Goal: Information Seeking & Learning: Learn about a topic

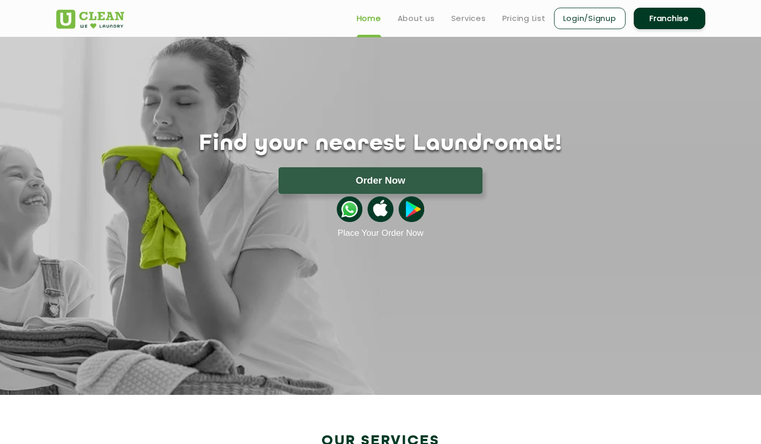
scroll to position [380, 0]
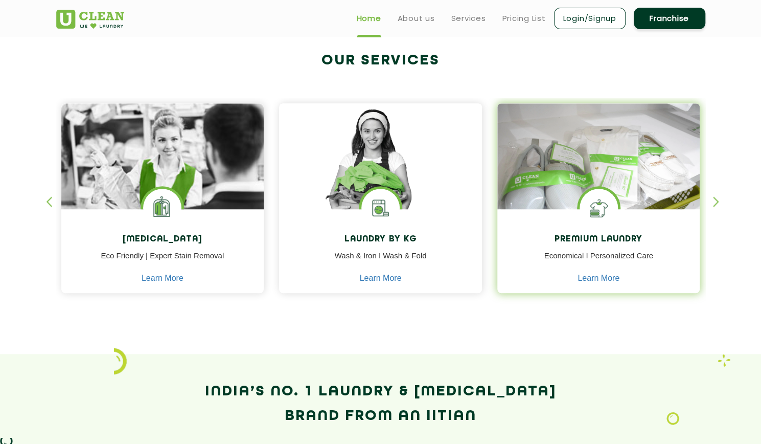
click at [617, 214] on img at bounding box center [599, 208] width 38 height 38
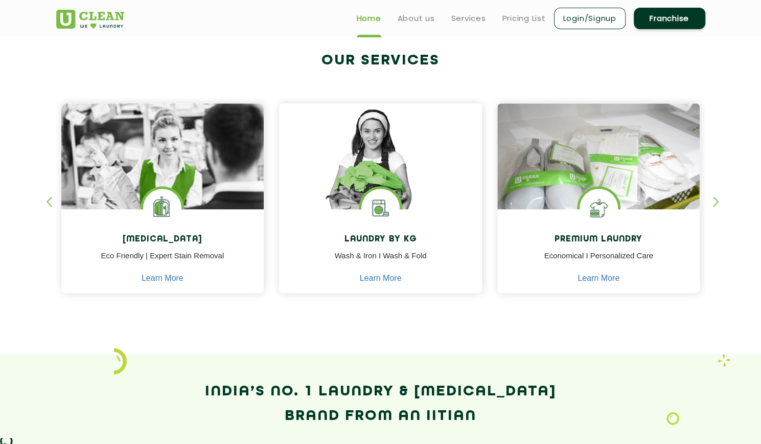
click at [716, 205] on div "button" at bounding box center [720, 210] width 15 height 28
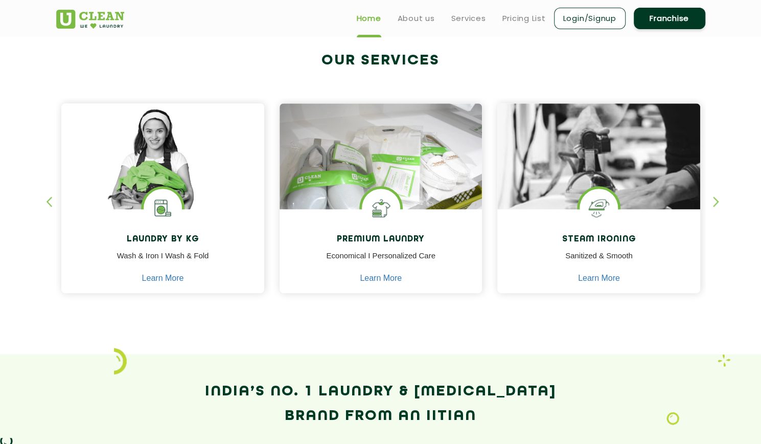
click at [717, 200] on div "button" at bounding box center [720, 210] width 15 height 28
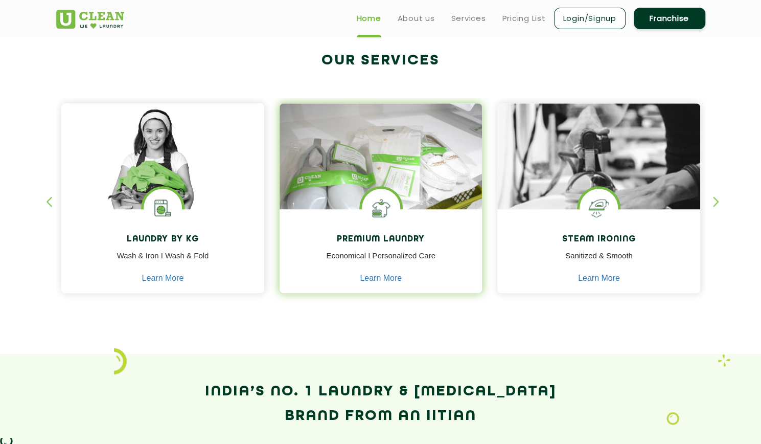
click at [407, 286] on div "Premium Laundry Economical I Personalized Care Learn More" at bounding box center [381, 252] width 203 height 86
click at [389, 281] on link "Learn More" at bounding box center [381, 277] width 42 height 9
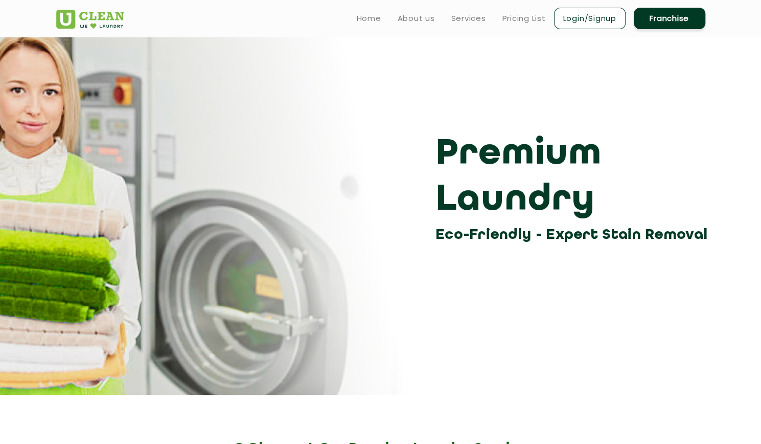
drag, startPoint x: 753, startPoint y: 98, endPoint x: 768, endPoint y: 145, distance: 49.3
click at [761, 145] on html "Home About us Services Pricing List Login/Signup Franchise Home About us Franch…" at bounding box center [380, 222] width 761 height 444
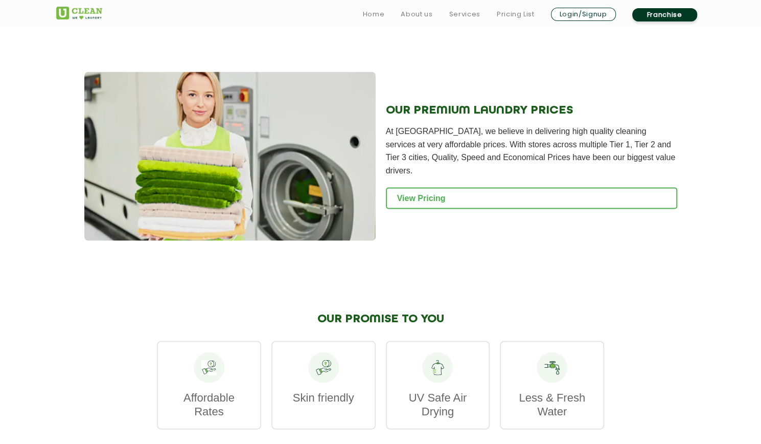
scroll to position [1115, 0]
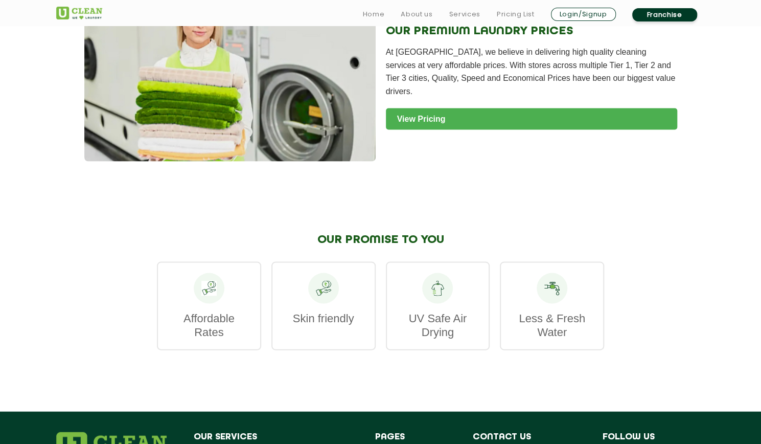
click at [424, 108] on link "View Pricing" at bounding box center [531, 118] width 291 height 21
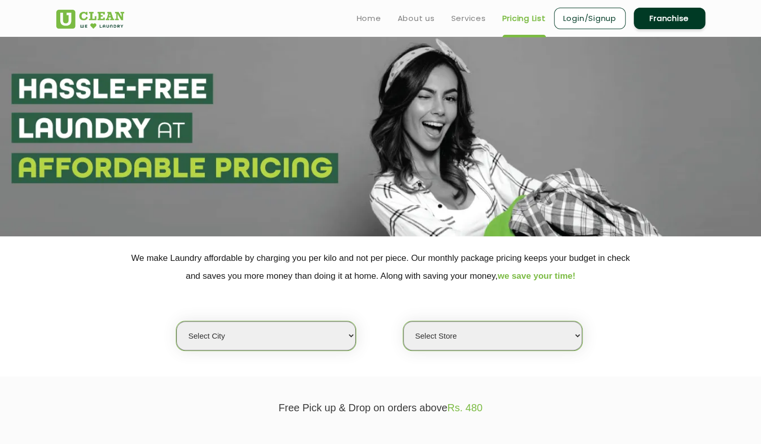
click at [335, 334] on select "Select city Aalo Abu Dhabi Agartala Agra Ahmedabad Akola Aligarh Alwar - UClean…" at bounding box center [265, 335] width 179 height 29
select select "4"
click at [176, 321] on select "Select city Aalo Abu Dhabi Agartala Agra Ahmedabad Akola Aligarh Alwar - UClean…" at bounding box center [265, 335] width 179 height 29
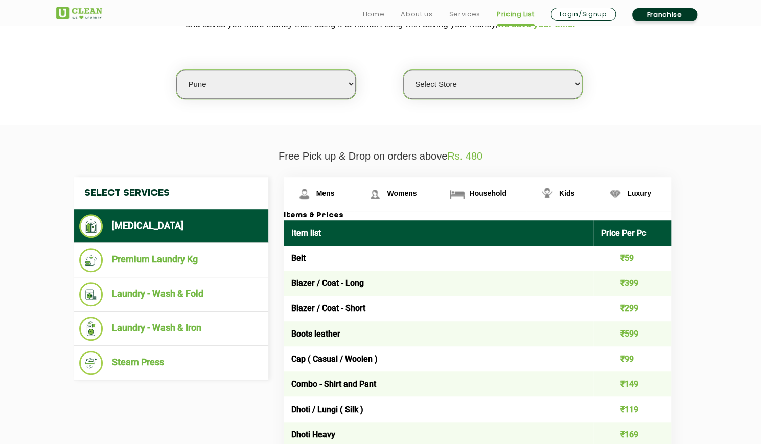
scroll to position [308, 0]
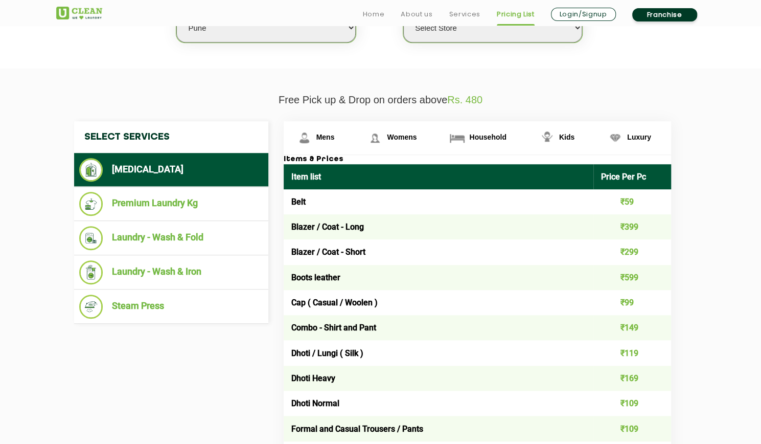
click at [463, 37] on select "Select Store UClean Koregaon Park UClean Baner Pune UClean Keshav Nagar Pune UC…" at bounding box center [492, 27] width 179 height 29
select select "380"
click at [403, 13] on select "Select Store UClean Koregaon Park UClean Baner Pune UClean Keshav Nagar Pune UC…" at bounding box center [492, 27] width 179 height 29
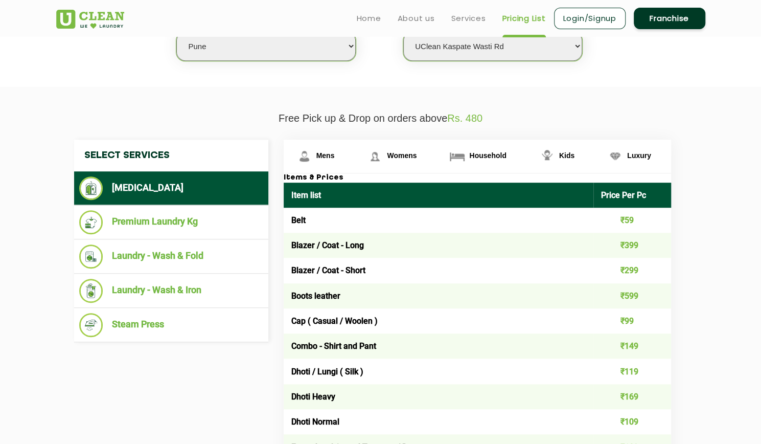
scroll to position [272, 0]
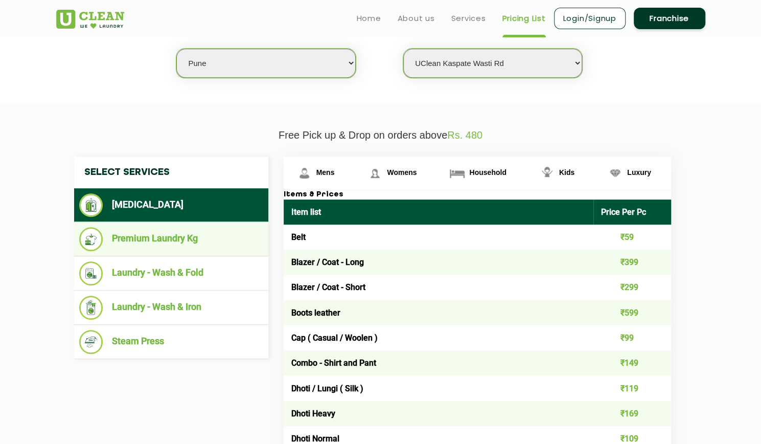
click at [133, 241] on li "Premium Laundry Kg" at bounding box center [171, 239] width 184 height 24
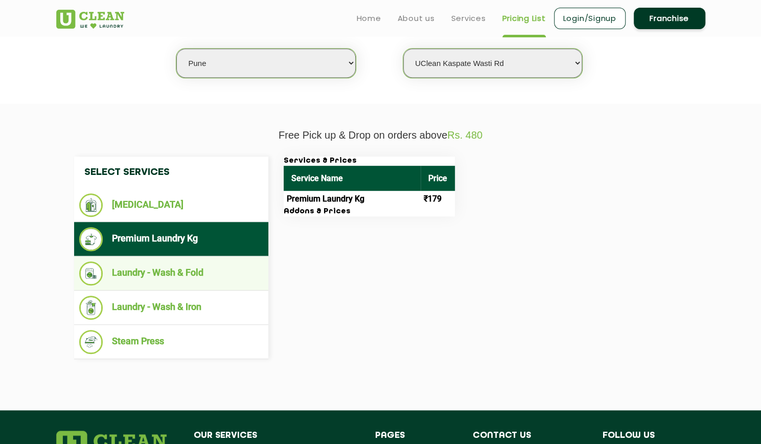
click at [156, 274] on li "Laundry - Wash & Fold" at bounding box center [171, 273] width 184 height 24
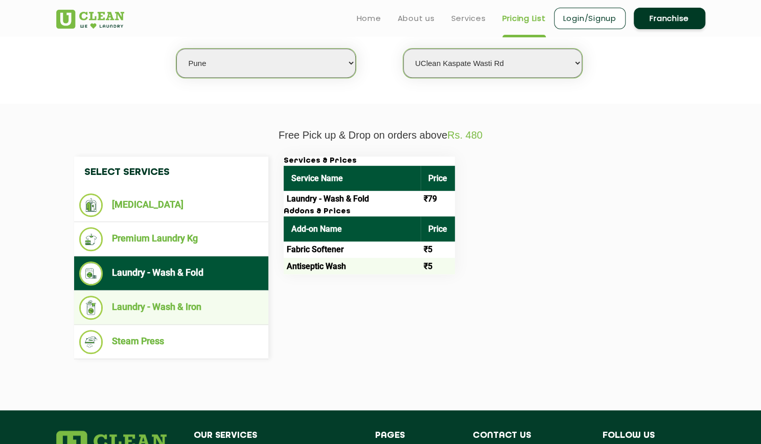
click at [166, 306] on li "Laundry - Wash & Iron" at bounding box center [171, 307] width 184 height 24
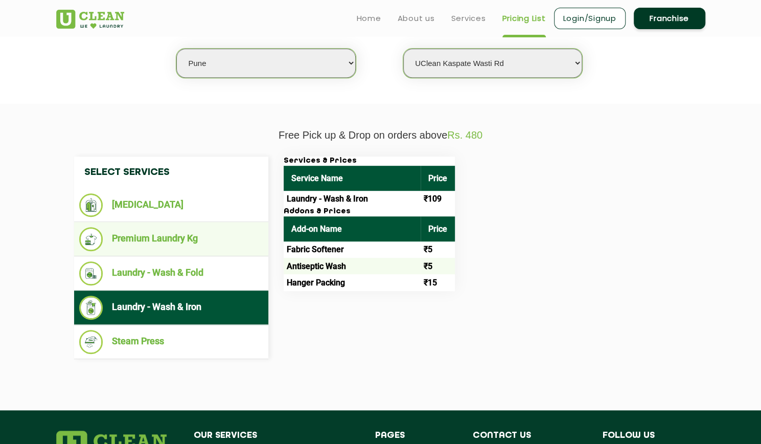
click at [148, 239] on li "Premium Laundry Kg" at bounding box center [171, 239] width 184 height 24
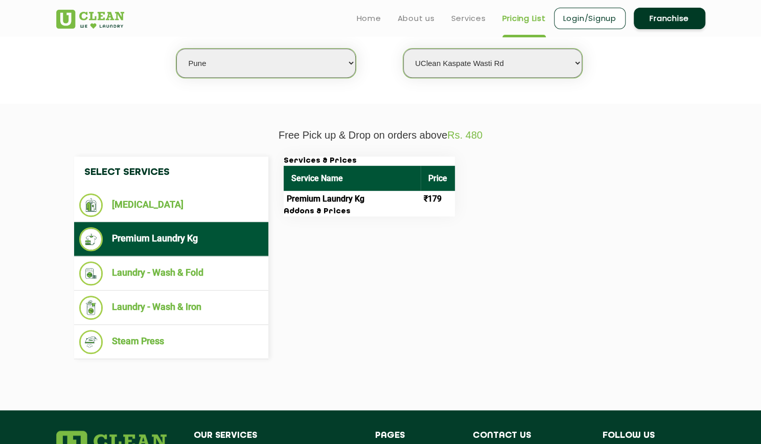
click at [318, 211] on h3 "Addons & Prices" at bounding box center [369, 211] width 171 height 9
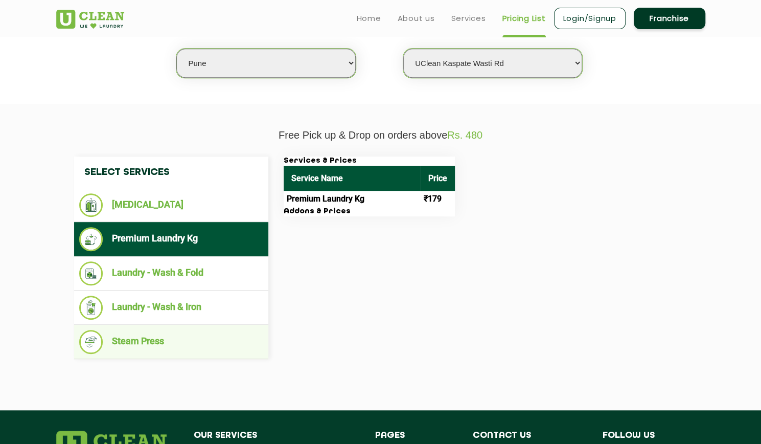
click at [126, 337] on li "Steam Press" at bounding box center [171, 342] width 184 height 24
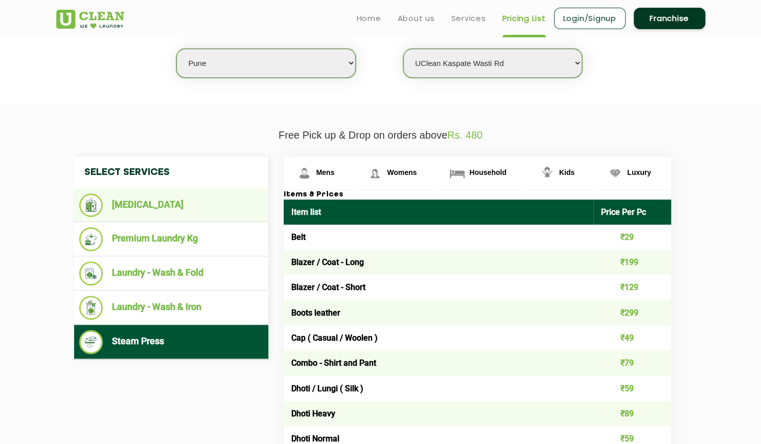
click at [135, 207] on li "[MEDICAL_DATA]" at bounding box center [171, 205] width 184 height 24
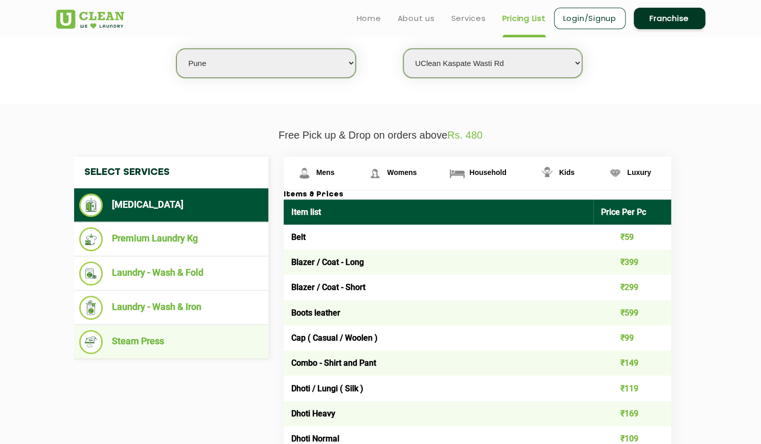
click at [158, 343] on li "Steam Press" at bounding box center [171, 342] width 184 height 24
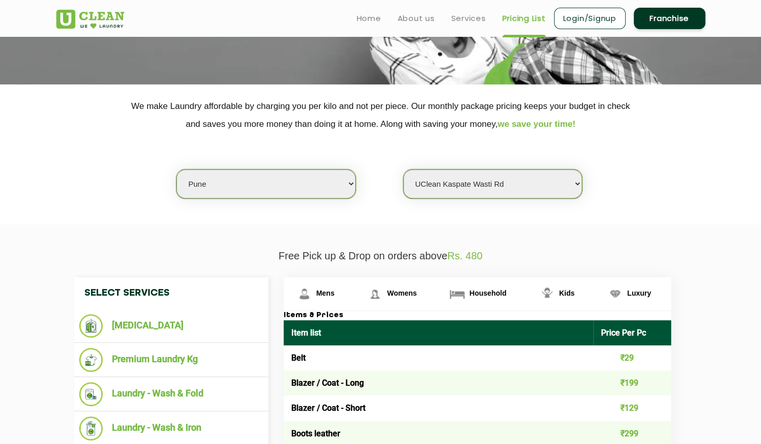
scroll to position [150, 0]
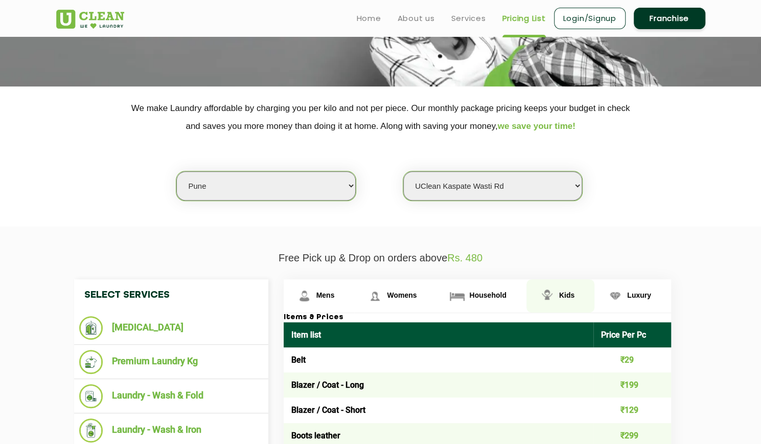
click at [562, 293] on span "Kids" at bounding box center [566, 295] width 15 height 8
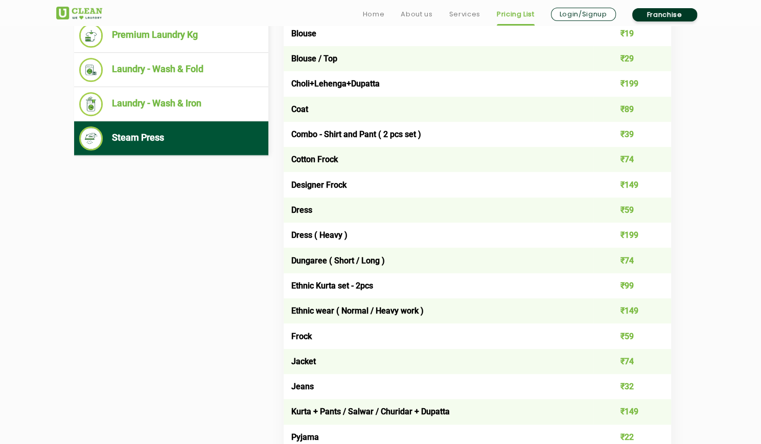
scroll to position [477, 0]
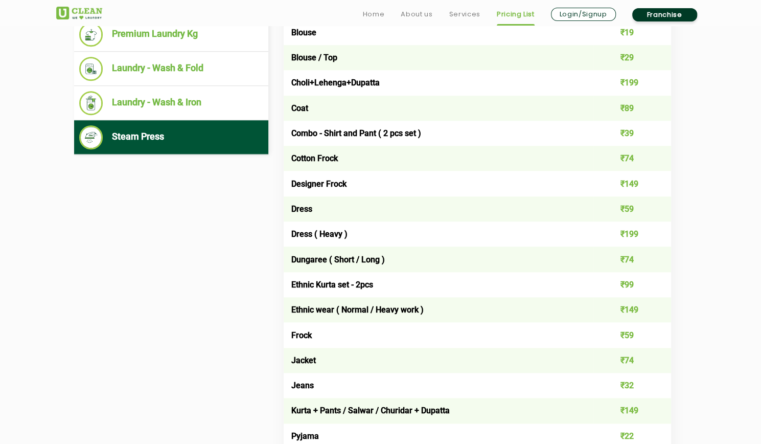
click at [321, 284] on td "Ethnic Kurta set - 2pcs" at bounding box center [439, 284] width 310 height 25
click at [636, 282] on td "₹99" at bounding box center [632, 284] width 78 height 25
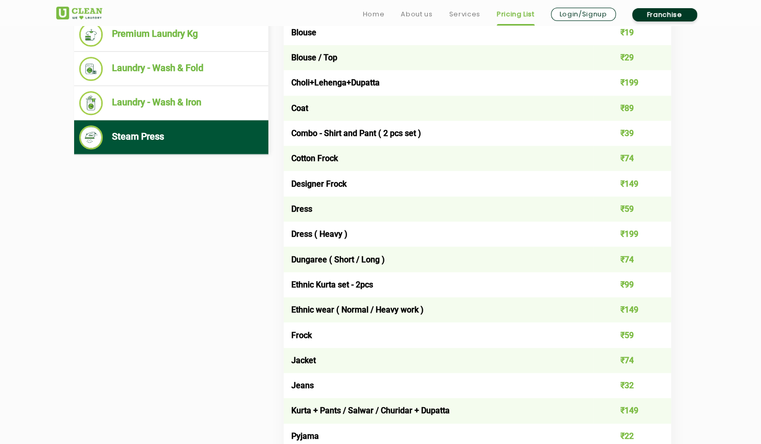
click at [636, 282] on td "₹99" at bounding box center [632, 284] width 78 height 25
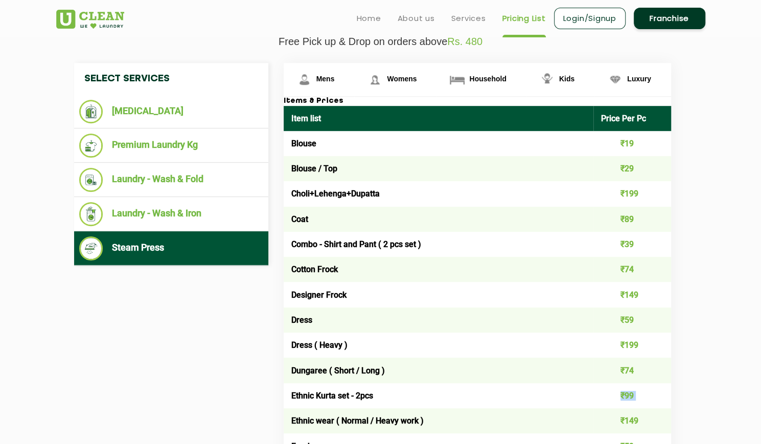
scroll to position [334, 0]
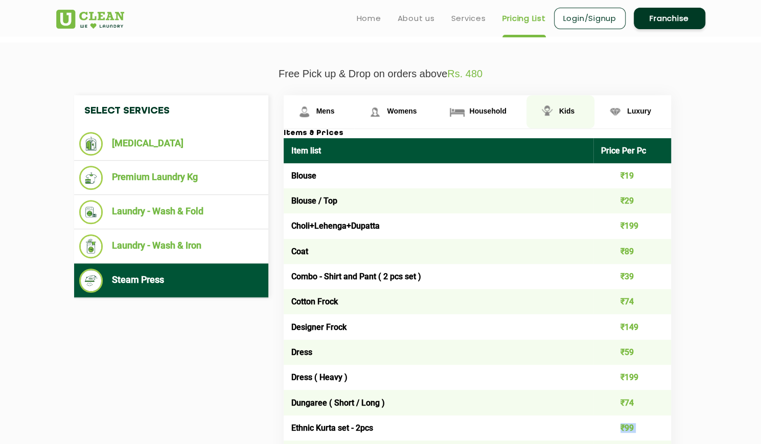
click at [561, 108] on span "Kids" at bounding box center [566, 111] width 15 height 8
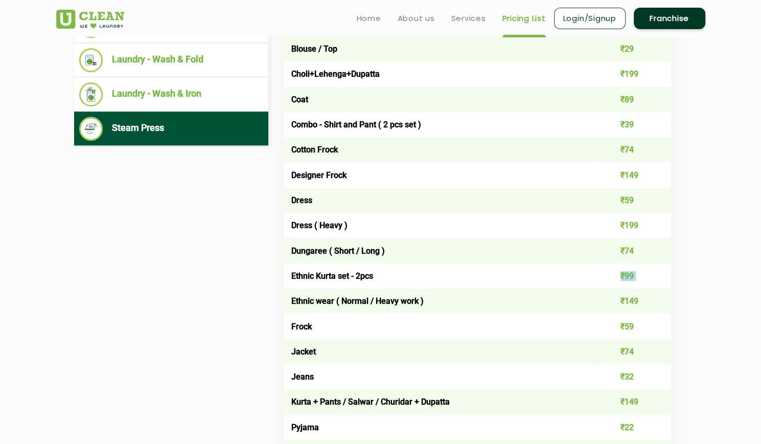
scroll to position [292, 0]
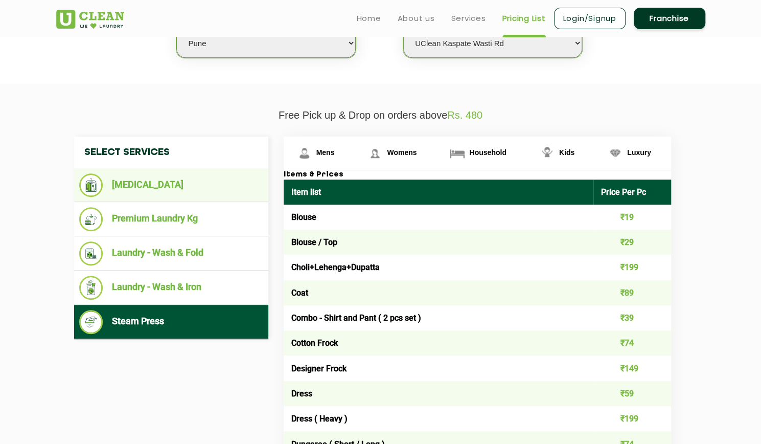
click at [165, 193] on li "[MEDICAL_DATA]" at bounding box center [171, 185] width 184 height 24
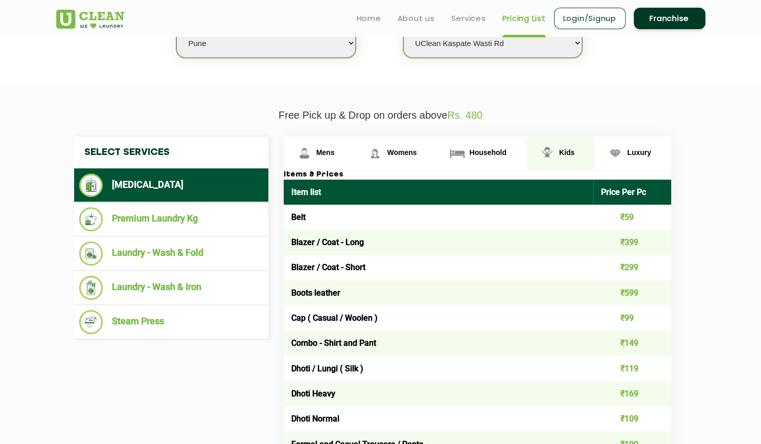
click at [564, 148] on span "Kids" at bounding box center [566, 152] width 15 height 8
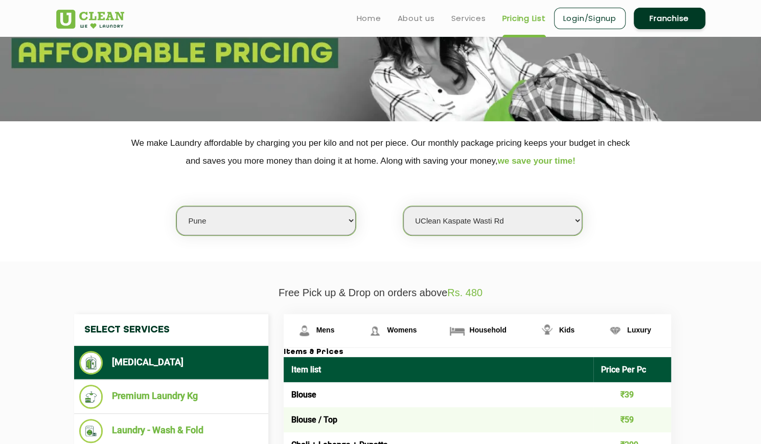
scroll to position [0, 0]
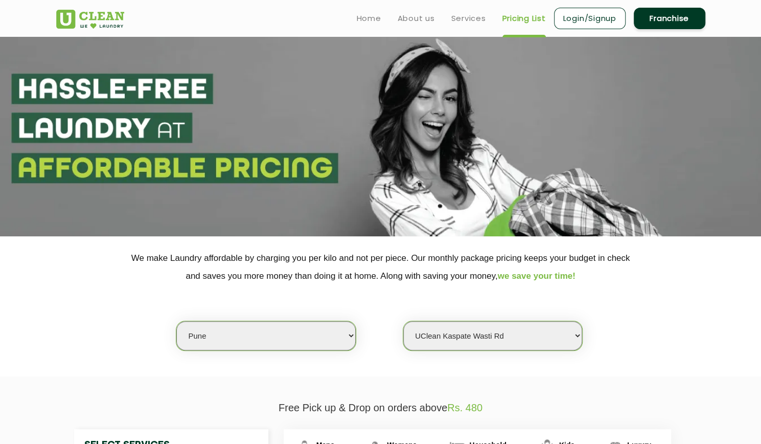
click at [299, 283] on p "We make Laundry affordable by charging you per kilo and not per piece. Our mont…" at bounding box center [380, 267] width 649 height 36
click at [294, 270] on p "We make Laundry affordable by charging you per kilo and not per piece. Our mont…" at bounding box center [380, 267] width 649 height 36
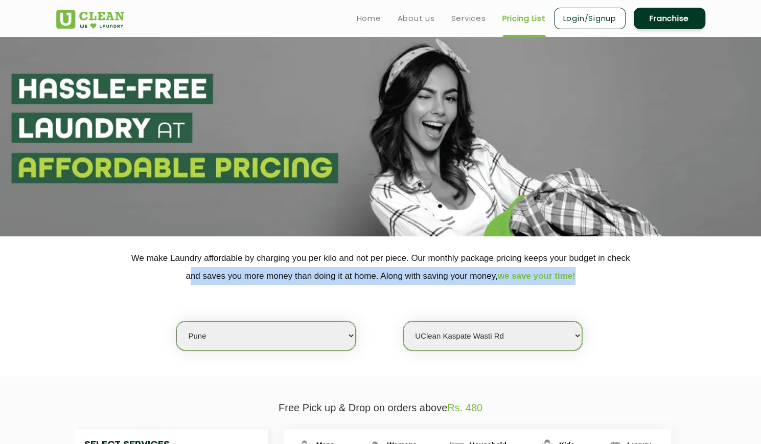
click at [294, 270] on p "We make Laundry affordable by charging you per kilo and not per piece. Our mont…" at bounding box center [380, 267] width 649 height 36
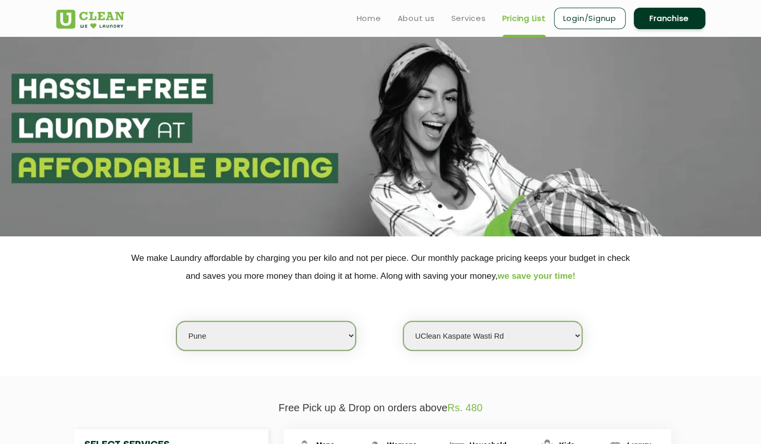
click at [356, 404] on p "Free Pick up & Drop on orders above Rs. 480" at bounding box center [380, 408] width 649 height 12
click at [255, 263] on p "We make Laundry affordable by charging you per kilo and not per piece. Our mont…" at bounding box center [380, 267] width 649 height 36
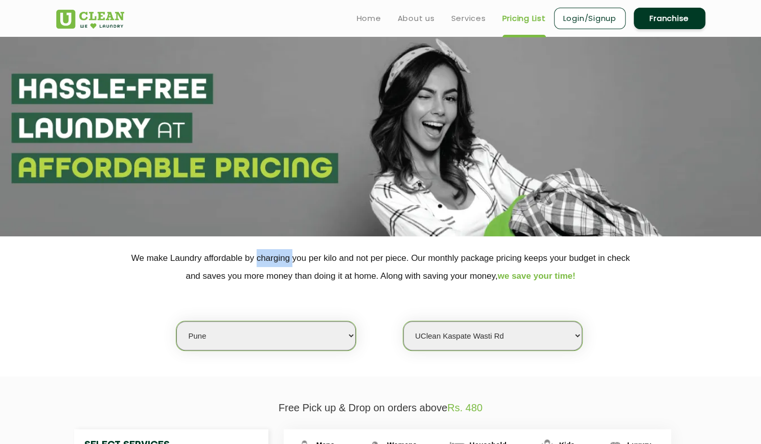
click at [255, 263] on p "We make Laundry affordable by charging you per kilo and not per piece. Our mont…" at bounding box center [380, 267] width 649 height 36
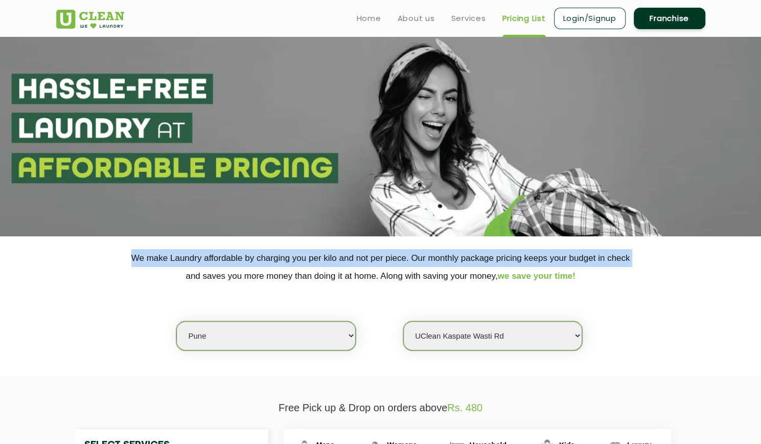
click at [255, 263] on p "We make Laundry affordable by charging you per kilo and not per piece. Our mont…" at bounding box center [380, 267] width 649 height 36
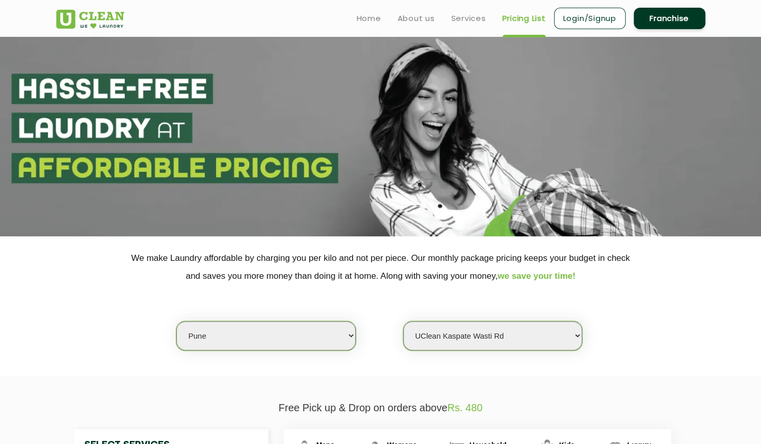
click at [299, 280] on p "We make Laundry affordable by charging you per kilo and not per piece. Our mont…" at bounding box center [380, 267] width 649 height 36
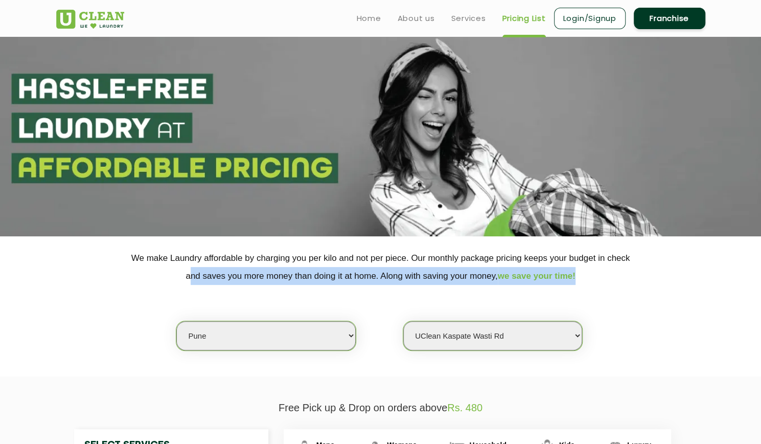
click at [299, 280] on p "We make Laundry affordable by charging you per kilo and not per piece. Our mont…" at bounding box center [380, 267] width 649 height 36
click at [366, 276] on p "We make Laundry affordable by charging you per kilo and not per piece. Our mont…" at bounding box center [380, 267] width 649 height 36
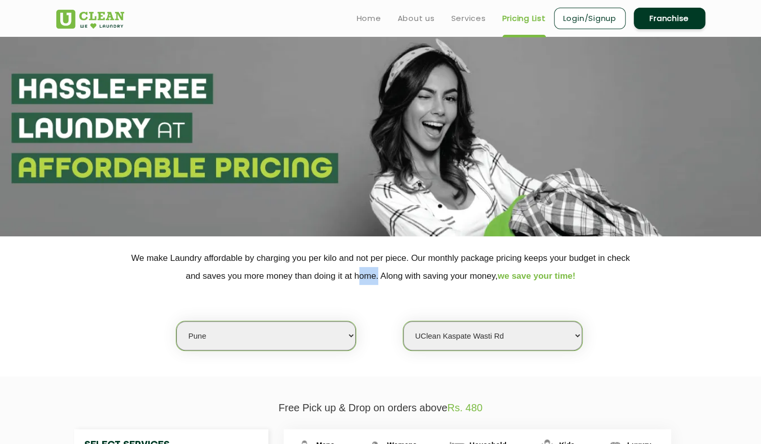
click at [366, 276] on p "We make Laundry affordable by charging you per kilo and not per piece. Our mont…" at bounding box center [380, 267] width 649 height 36
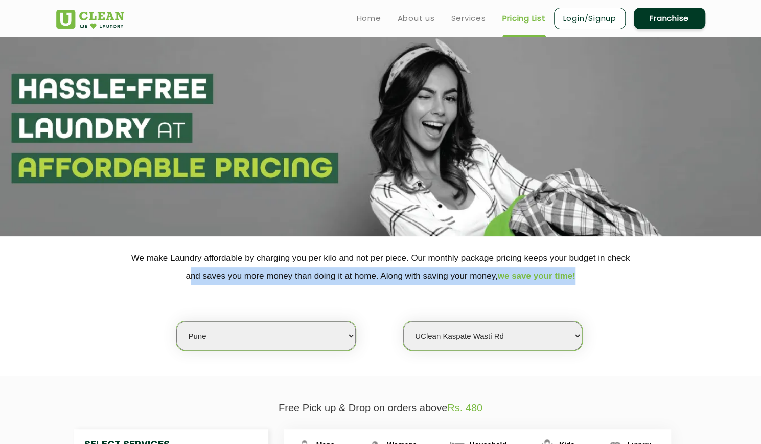
click at [366, 276] on p "We make Laundry affordable by charging you per kilo and not per piece. Our mont…" at bounding box center [380, 267] width 649 height 36
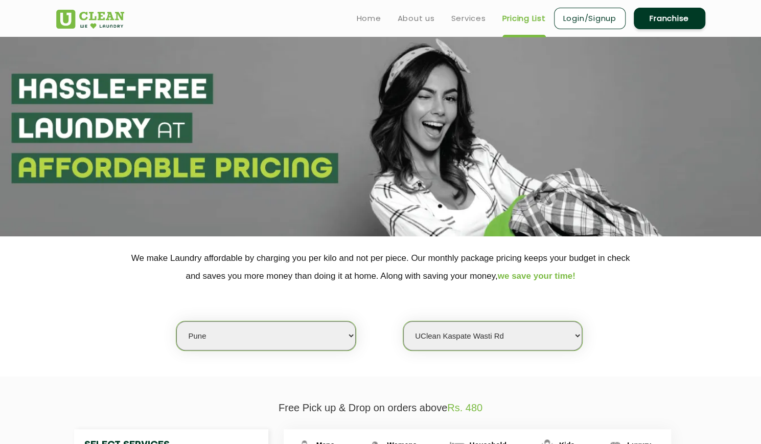
click at [342, 254] on p "We make Laundry affordable by charging you per kilo and not per piece. Our mont…" at bounding box center [380, 267] width 649 height 36
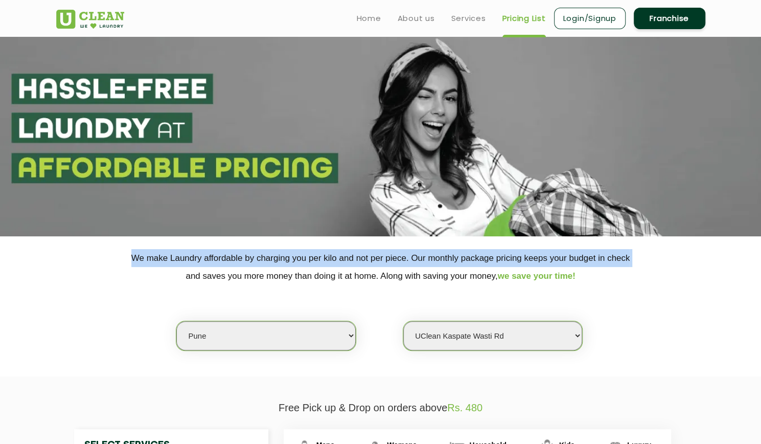
click at [342, 254] on p "We make Laundry affordable by charging you per kilo and not per piece. Our mont…" at bounding box center [380, 267] width 649 height 36
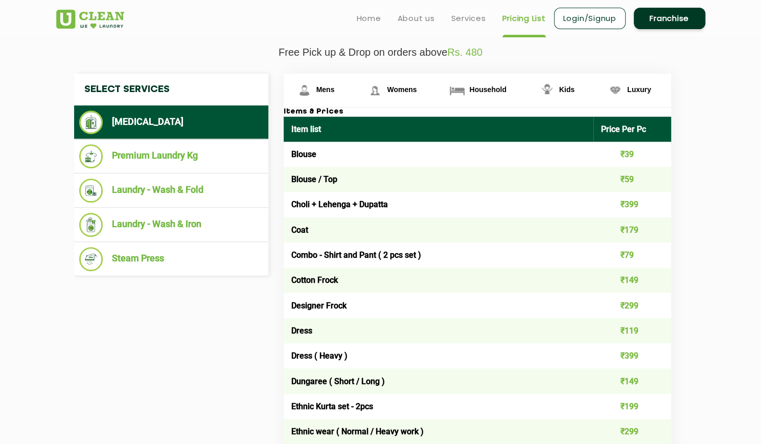
scroll to position [329, 0]
